Goal: Information Seeking & Learning: Learn about a topic

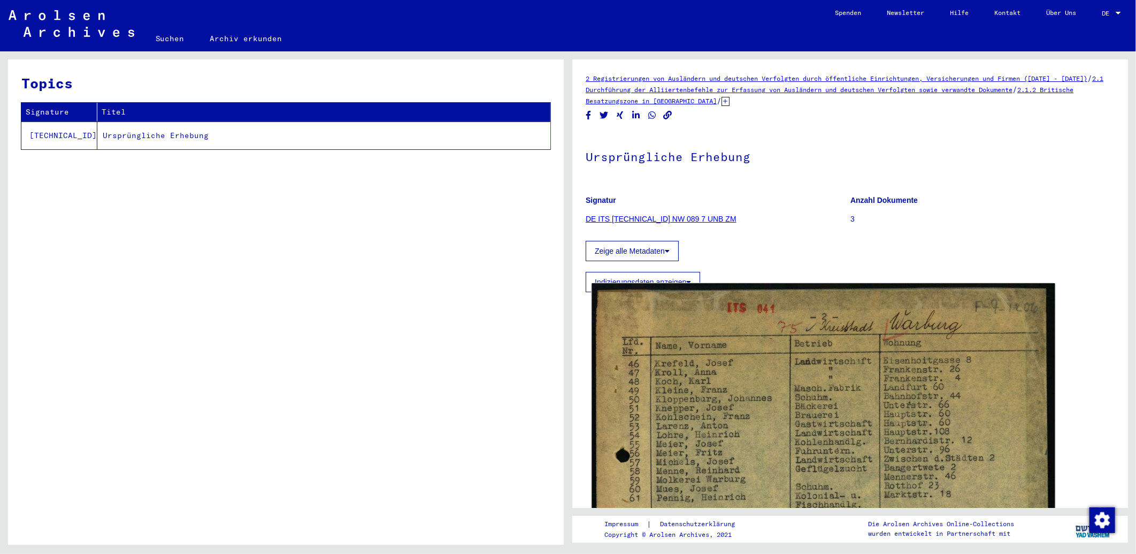
click at [940, 387] on img at bounding box center [823, 556] width 463 height 547
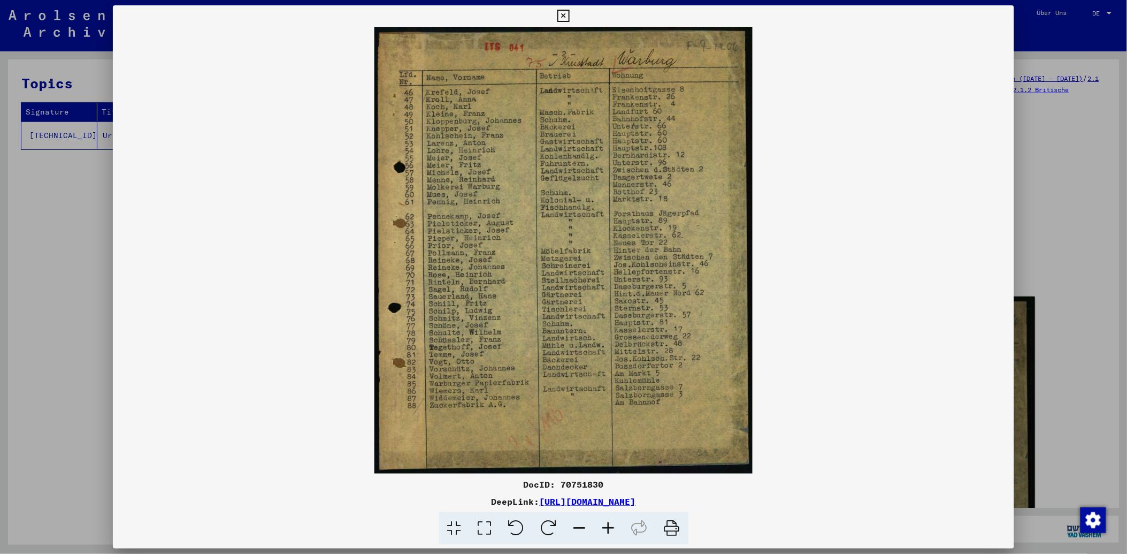
click at [487, 528] on icon at bounding box center [485, 528] width 30 height 33
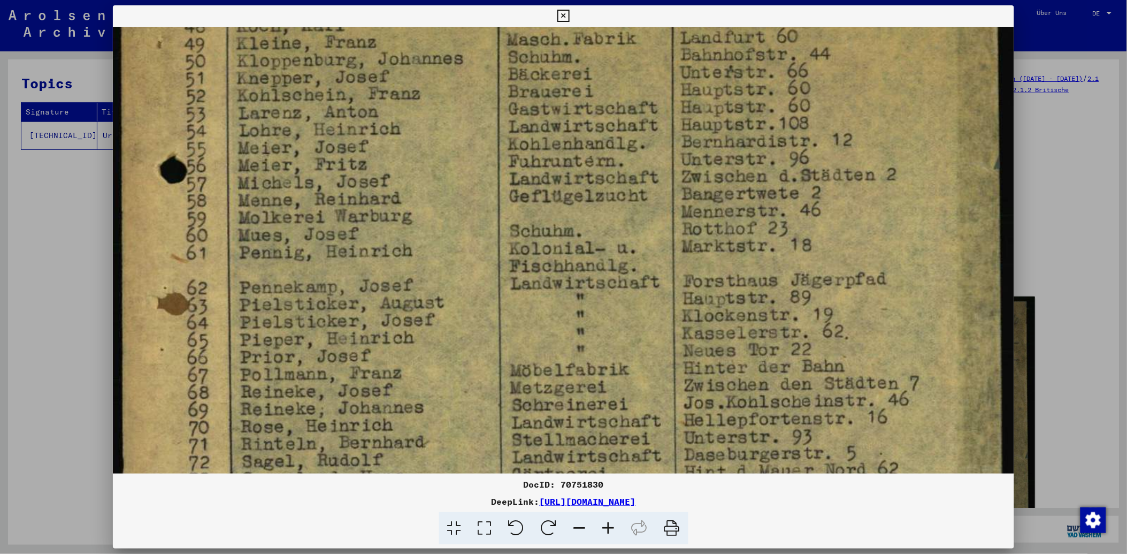
scroll to position [195, 0]
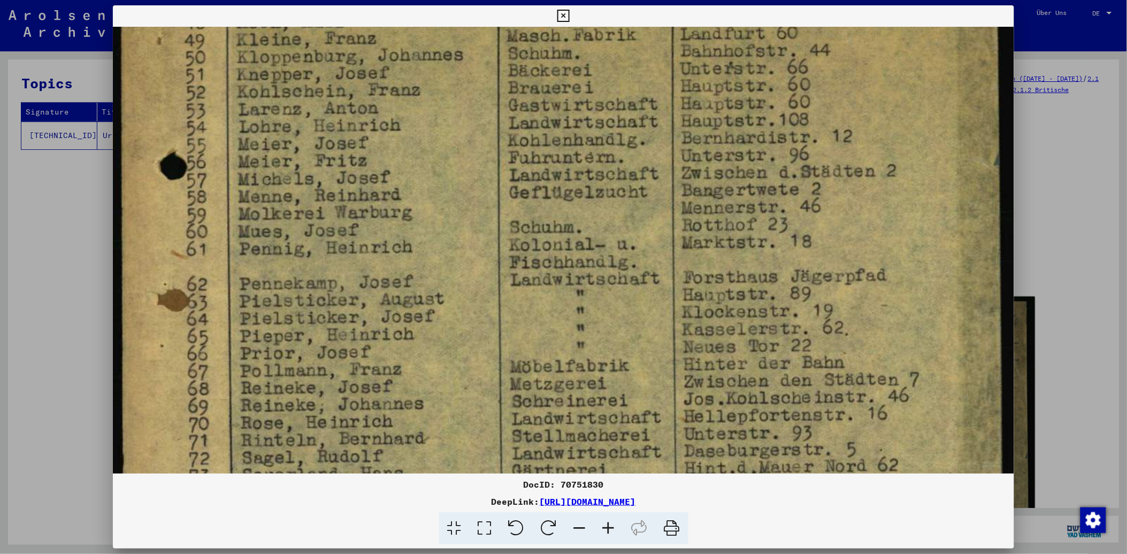
drag, startPoint x: 469, startPoint y: 364, endPoint x: 466, endPoint y: 187, distance: 177.1
click at [466, 187] on img at bounding box center [564, 363] width 902 height 1065
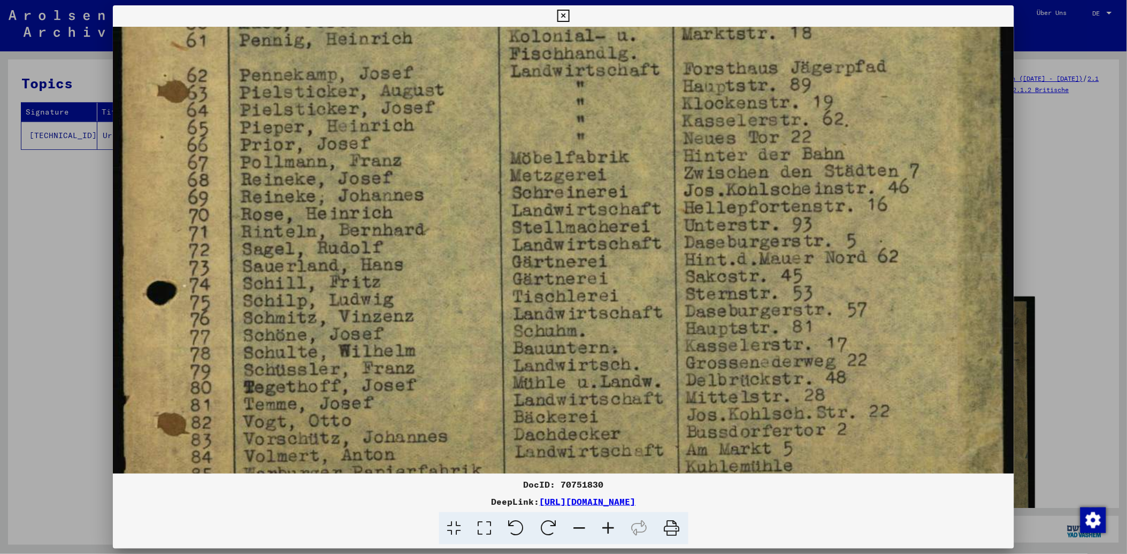
scroll to position [407, 0]
drag, startPoint x: 584, startPoint y: 356, endPoint x: 536, endPoint y: 159, distance: 203.2
click at [536, 159] on img at bounding box center [564, 152] width 902 height 1065
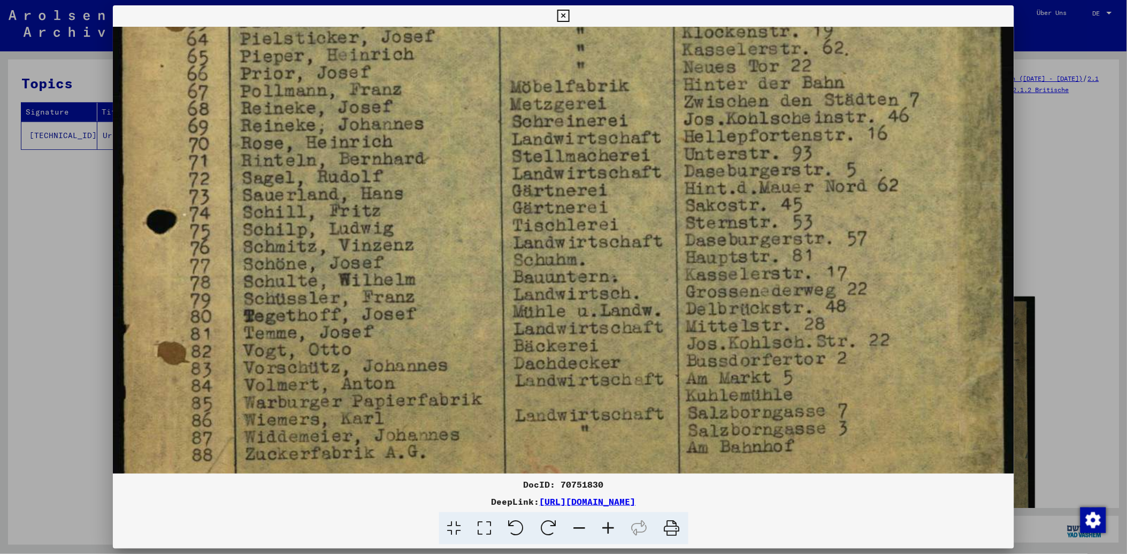
scroll to position [478, 0]
drag, startPoint x: 360, startPoint y: 250, endPoint x: 354, endPoint y: 185, distance: 65.5
click at [354, 185] on img at bounding box center [564, 80] width 902 height 1065
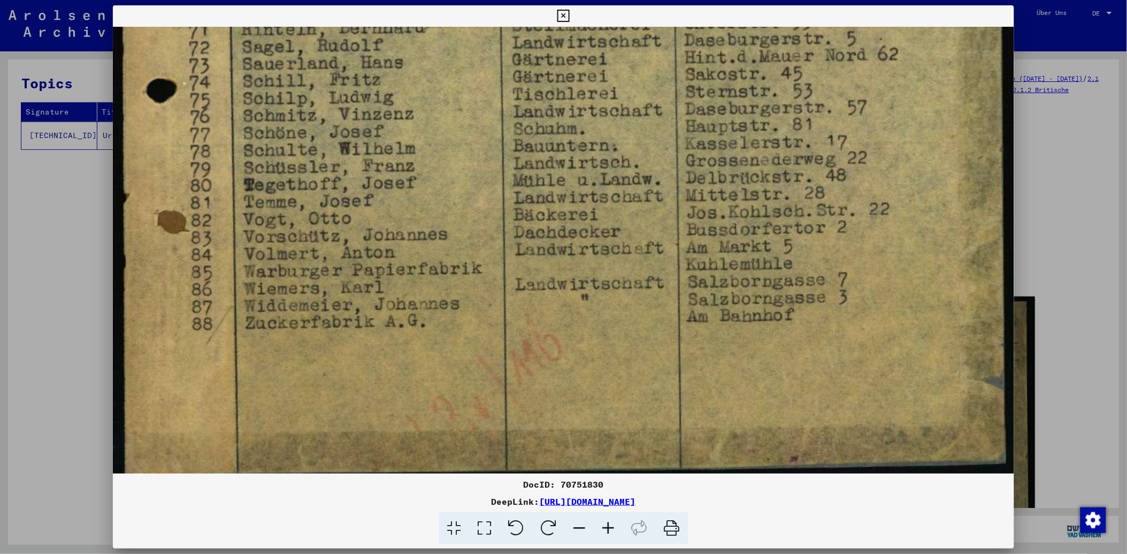
scroll to position [607, 0]
drag, startPoint x: 411, startPoint y: 331, endPoint x: 399, endPoint y: 214, distance: 117.3
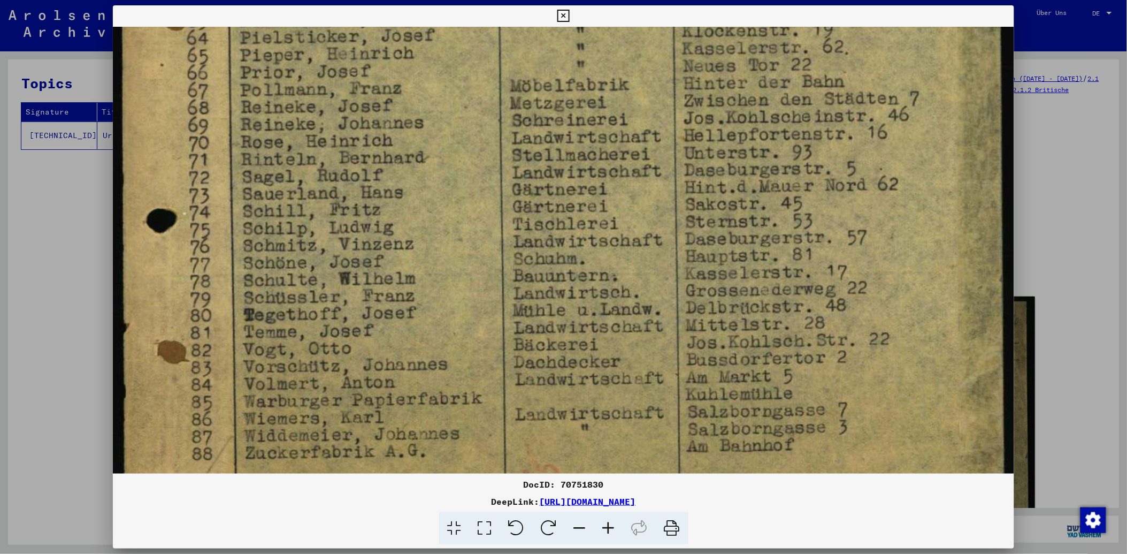
drag, startPoint x: 720, startPoint y: 173, endPoint x: 735, endPoint y: 294, distance: 121.9
click at [735, 296] on img at bounding box center [564, 83] width 902 height 1065
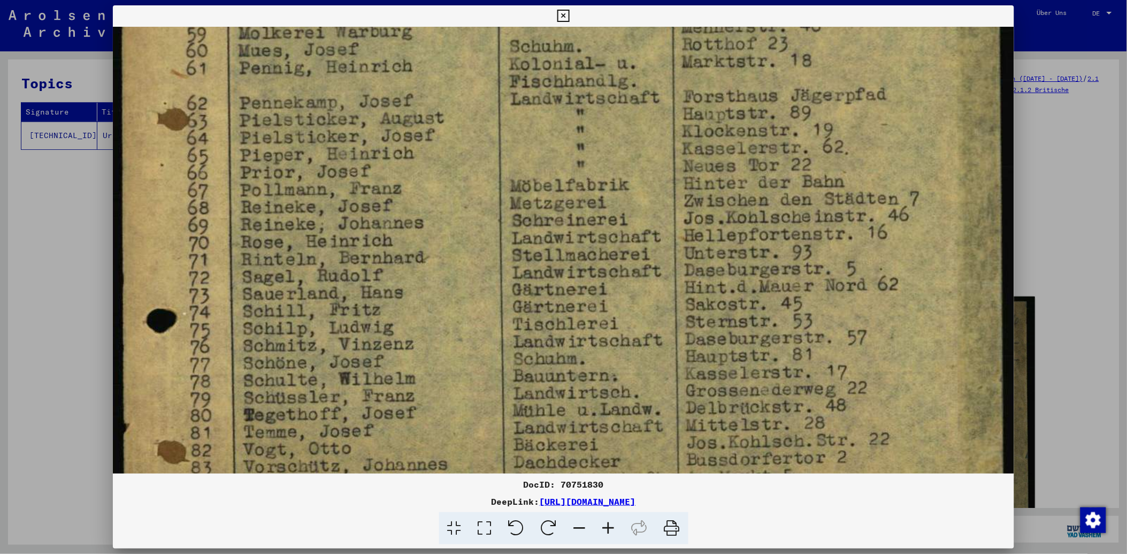
drag, startPoint x: 726, startPoint y: 208, endPoint x: 735, endPoint y: 301, distance: 94.1
click at [735, 301] on img at bounding box center [564, 183] width 902 height 1065
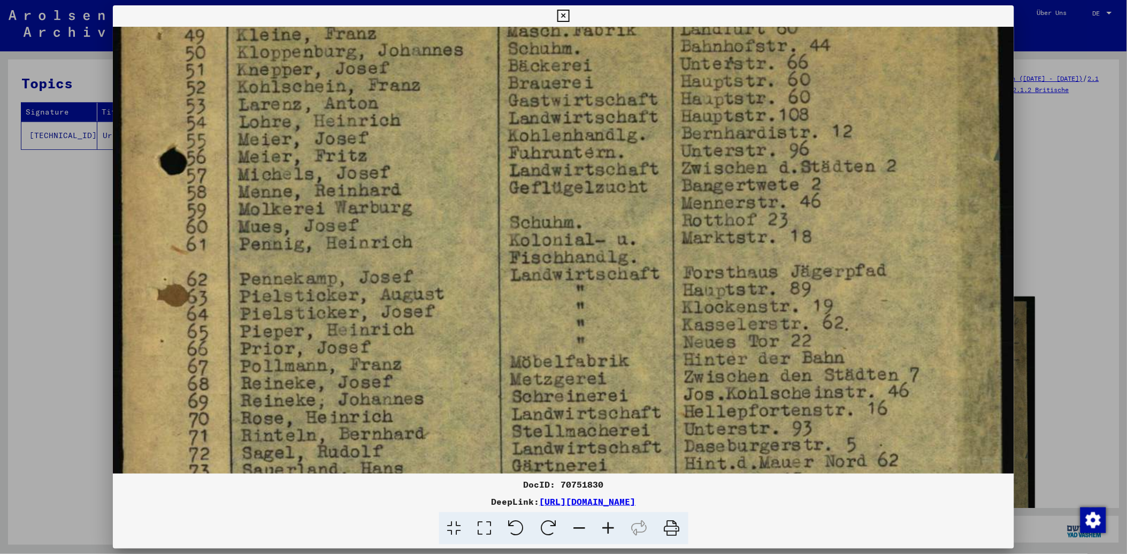
drag, startPoint x: 729, startPoint y: 210, endPoint x: 747, endPoint y: 388, distance: 179.1
click at [747, 388] on img at bounding box center [564, 359] width 902 height 1065
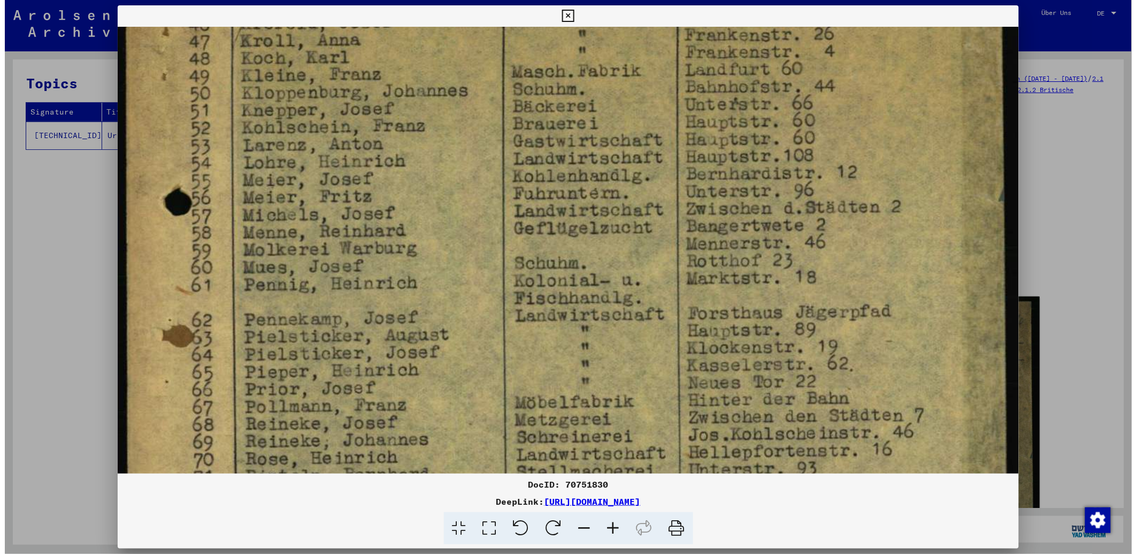
scroll to position [156, 0]
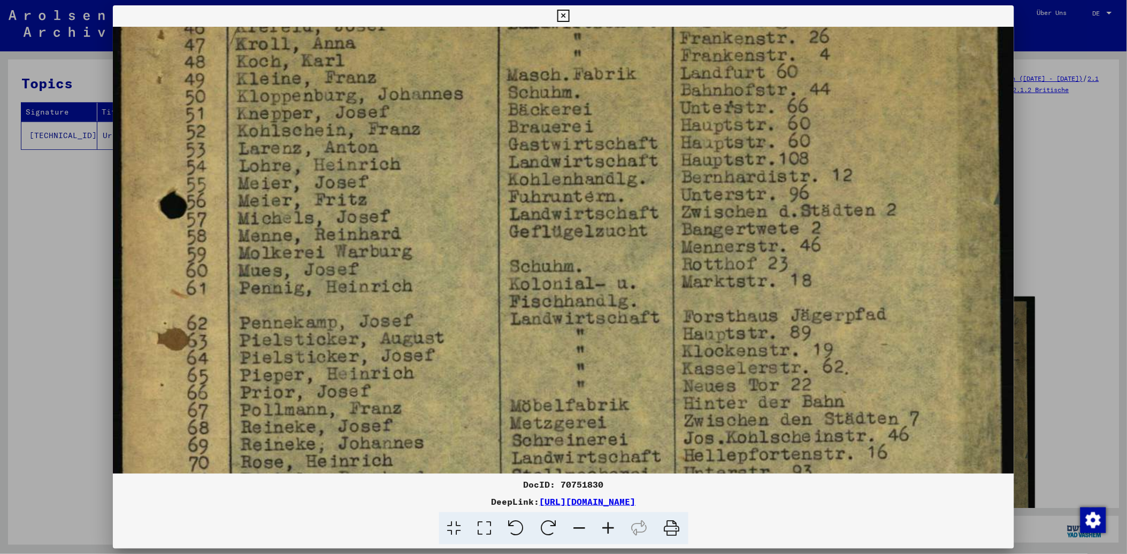
drag, startPoint x: 724, startPoint y: 124, endPoint x: 717, endPoint y: 166, distance: 42.4
click at [717, 166] on img at bounding box center [564, 403] width 902 height 1065
click at [68, 193] on div at bounding box center [563, 277] width 1127 height 554
